Goal: Transaction & Acquisition: Obtain resource

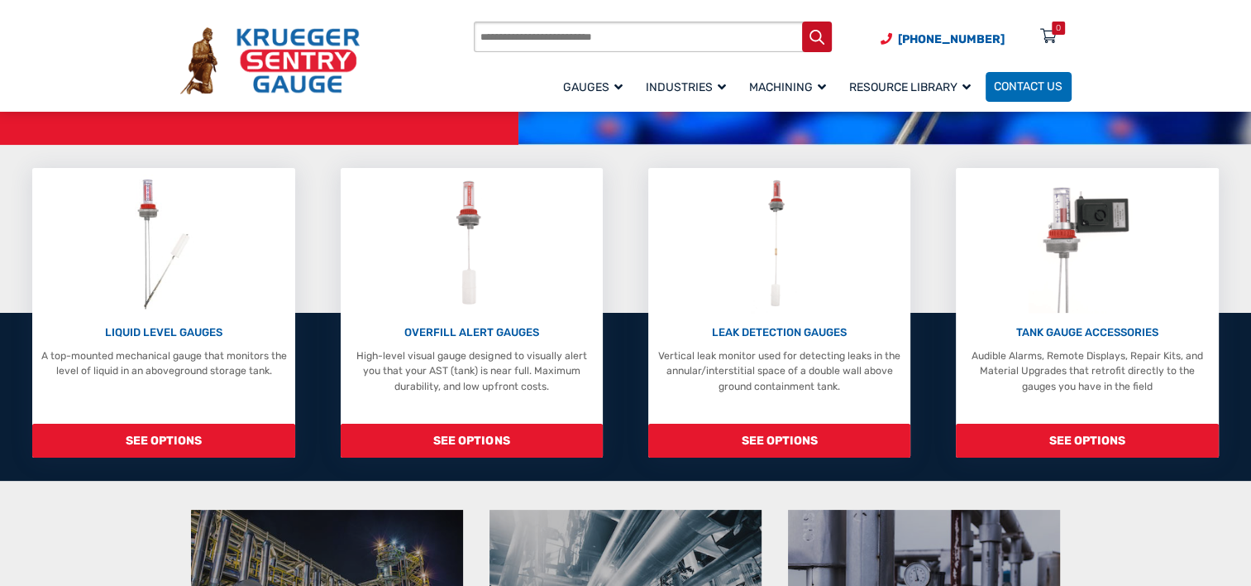
scroll to position [231, 0]
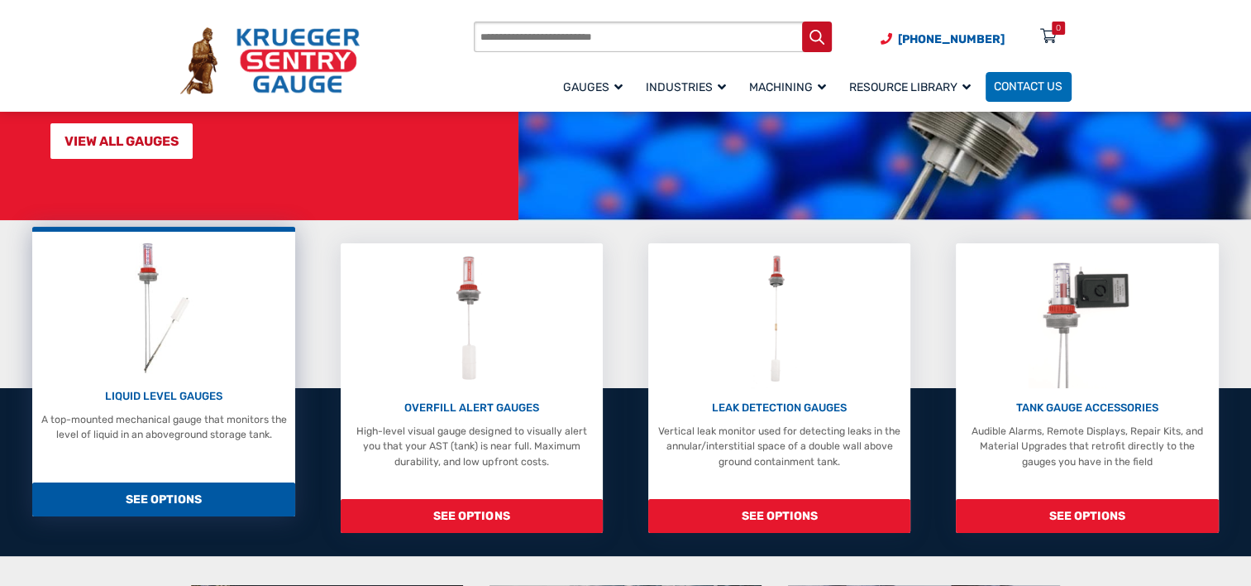
click at [149, 497] on span "SEE OPTIONS" at bounding box center [163, 499] width 263 height 34
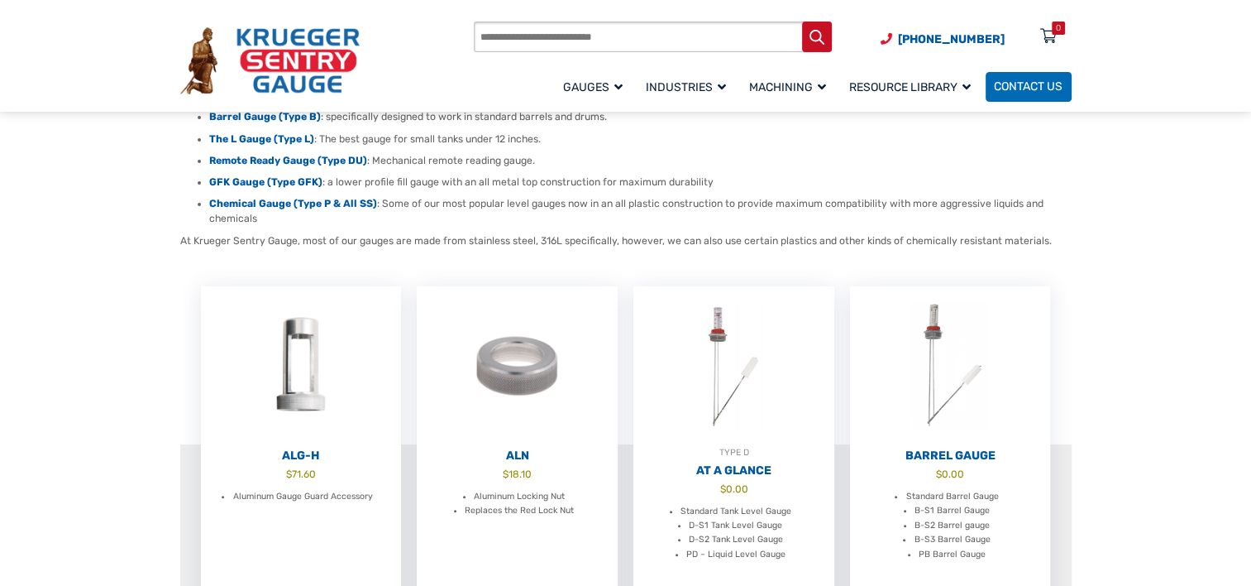
scroll to position [381, 0]
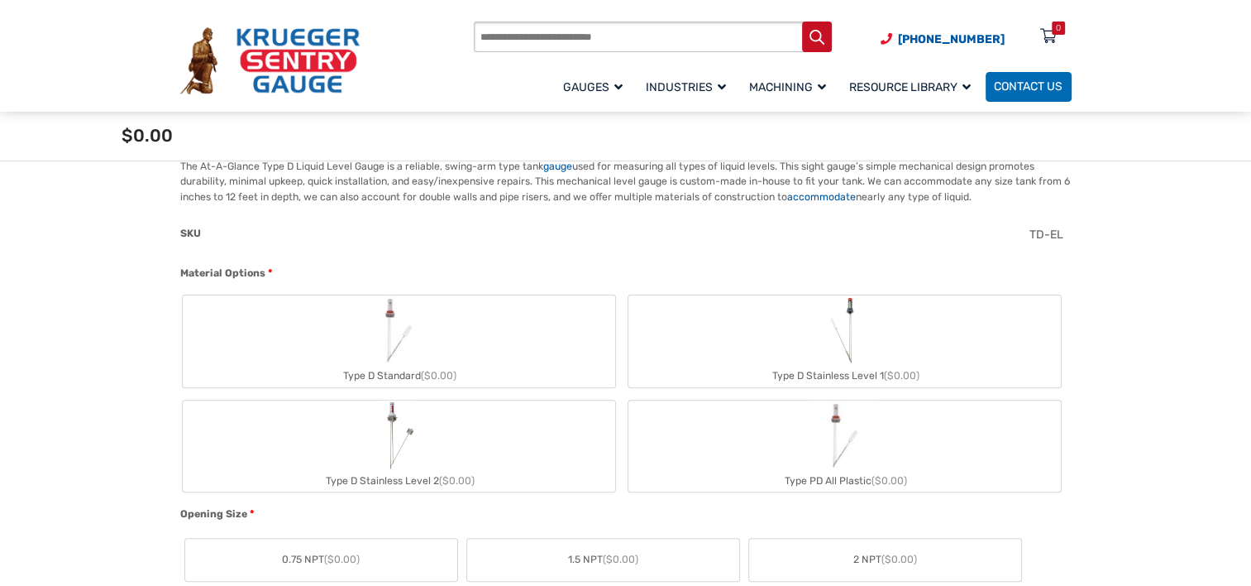
scroll to position [454, 0]
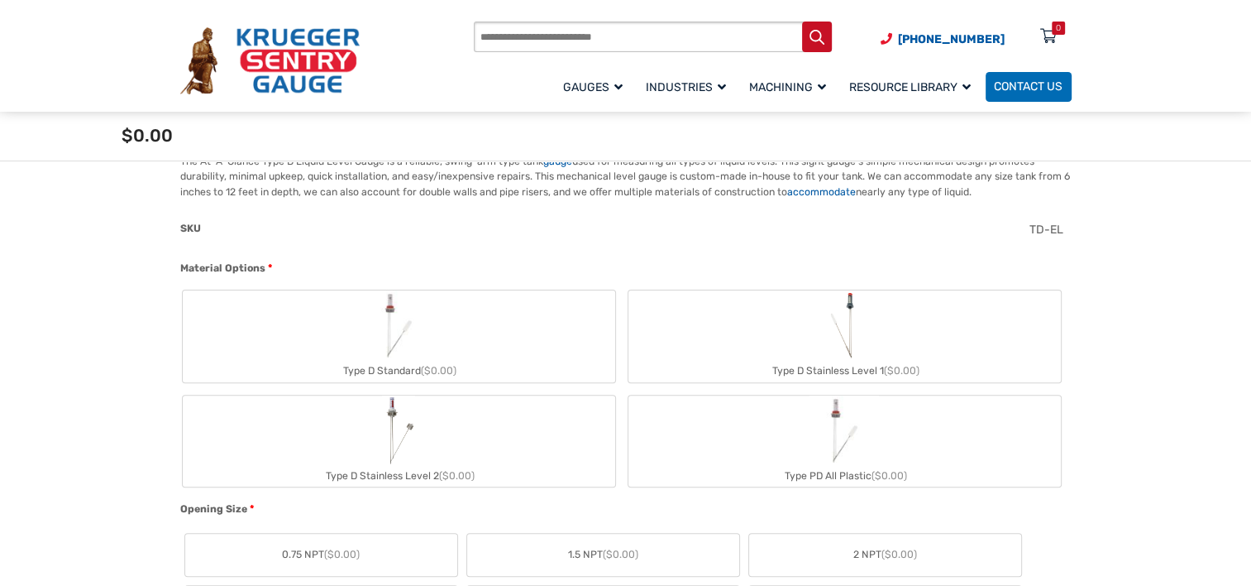
click at [392, 340] on img "Type D Standard" at bounding box center [398, 324] width 69 height 69
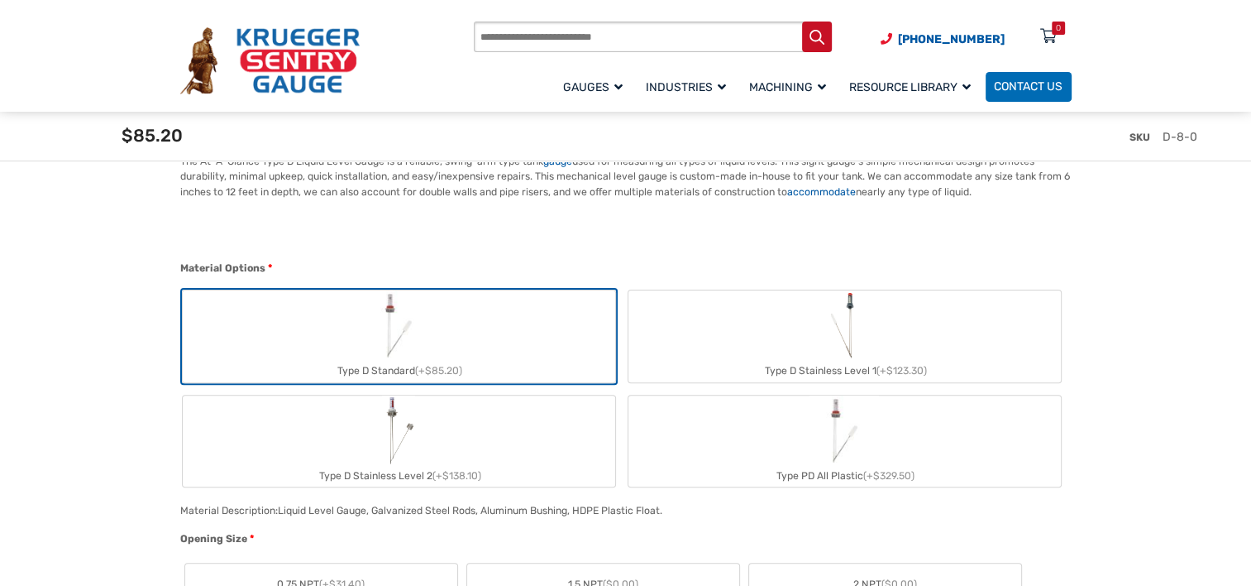
scroll to position [875, 0]
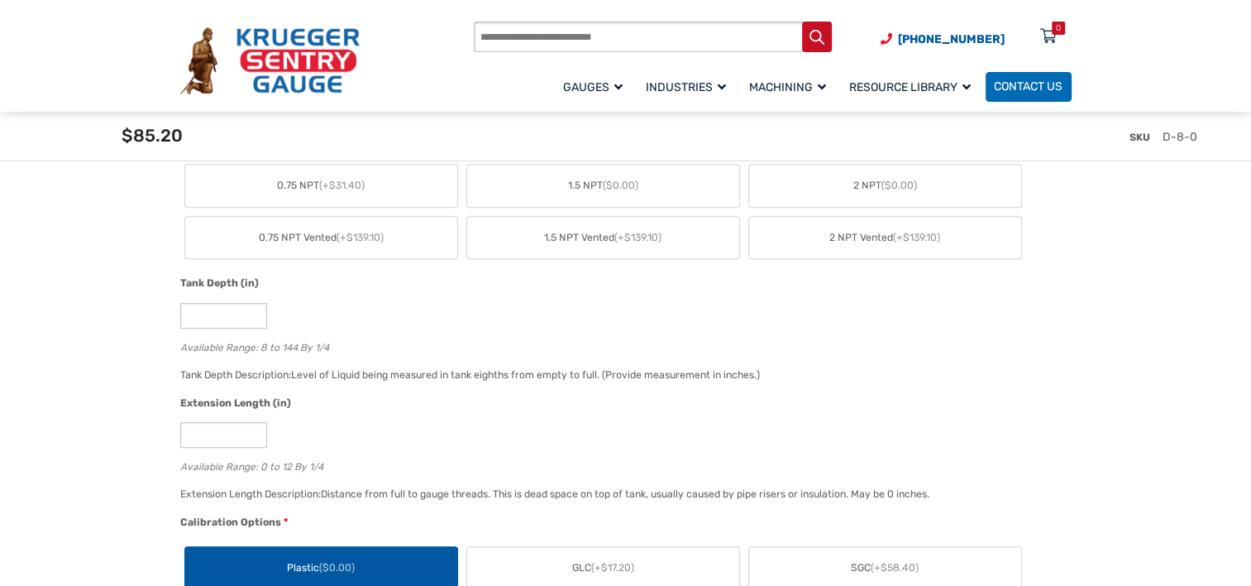
click at [854, 184] on span "2 NPT ($0.00)" at bounding box center [886, 185] width 64 height 15
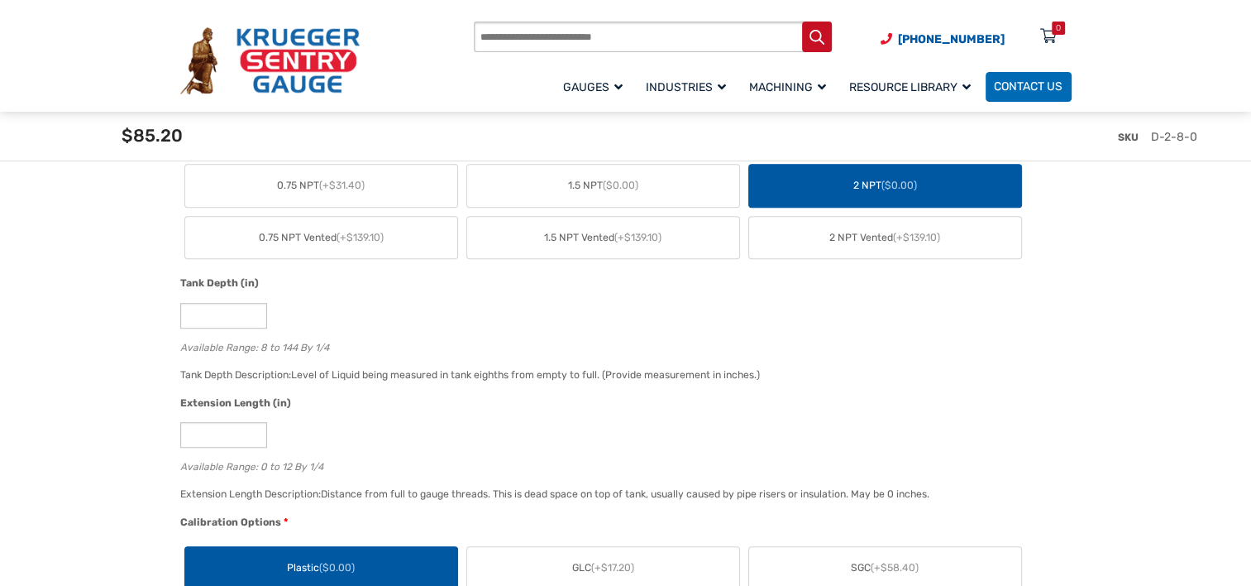
click at [866, 182] on span "2 NPT ($0.00)" at bounding box center [886, 185] width 64 height 15
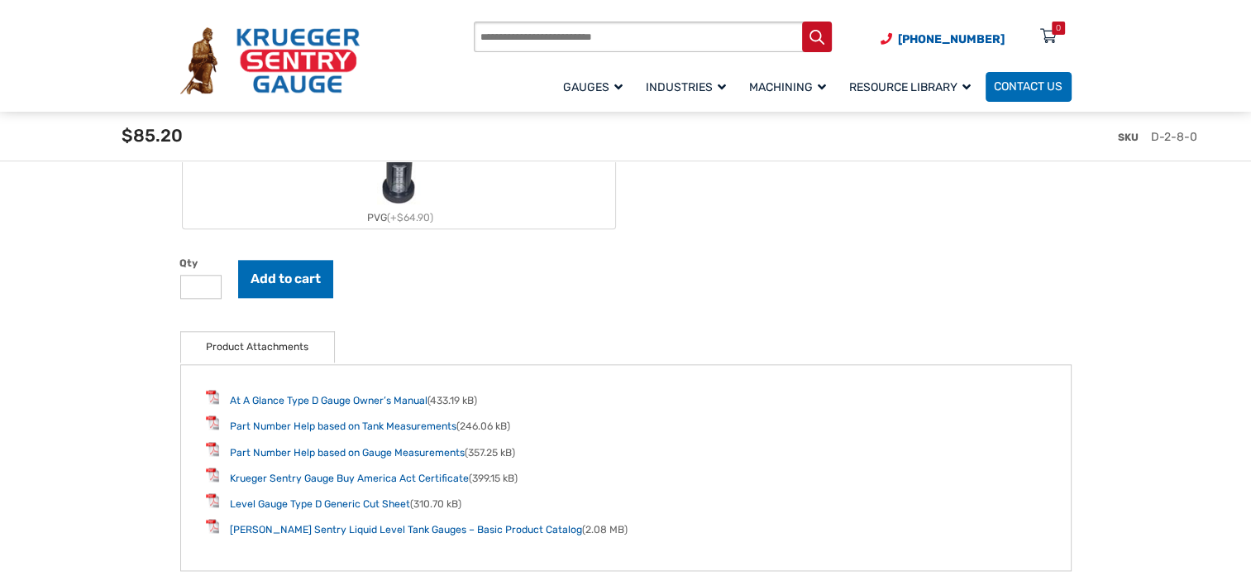
scroll to position [1965, 0]
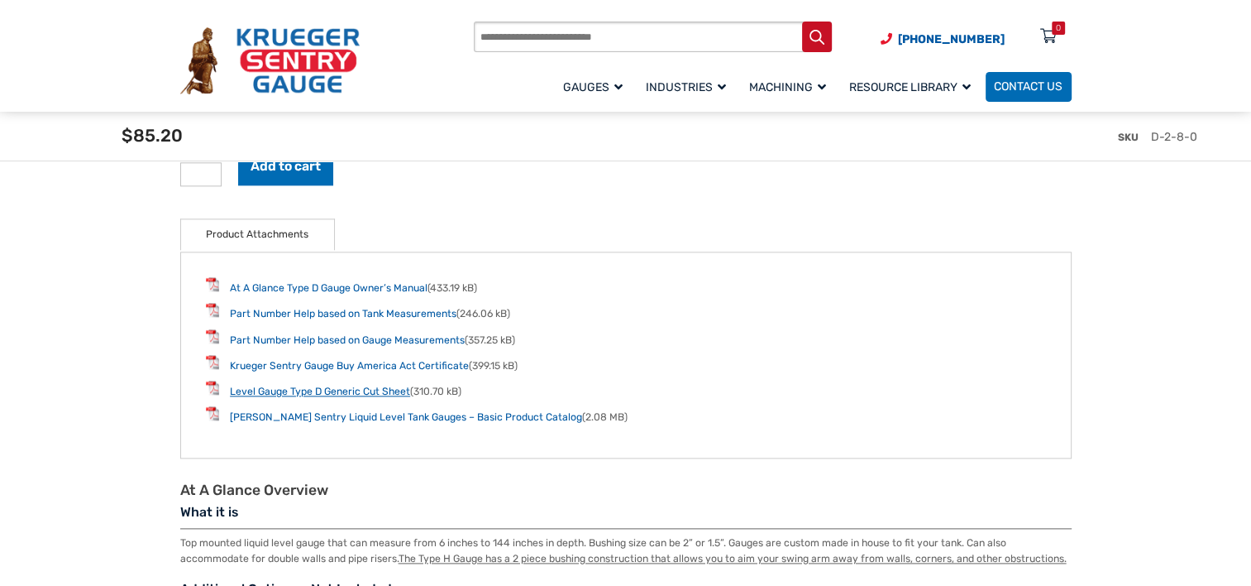
click at [304, 385] on link "Level Gauge Type D Generic Cut Sheet" at bounding box center [320, 391] width 180 height 12
